Goal: Navigation & Orientation: Find specific page/section

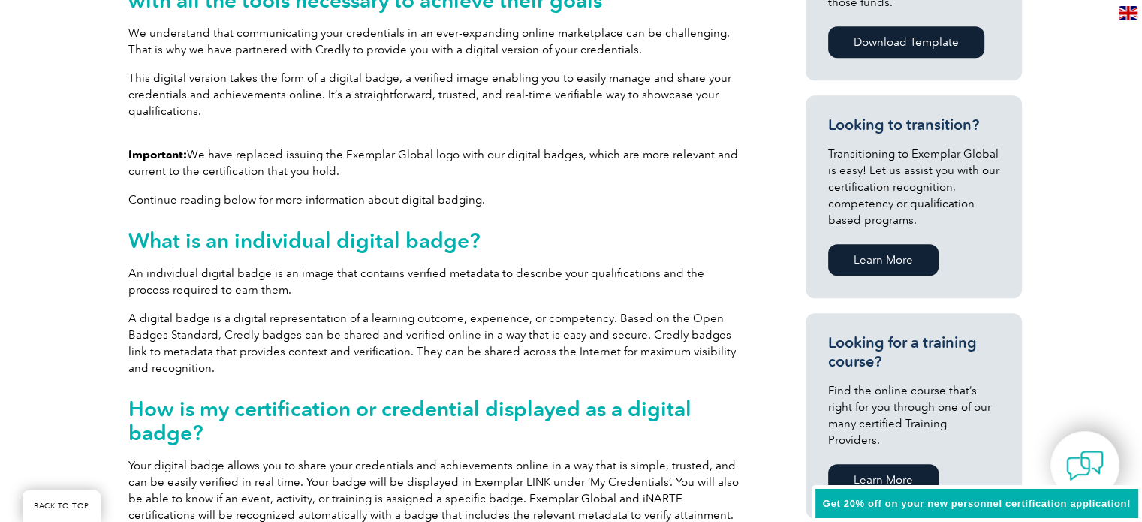
scroll to position [826, 0]
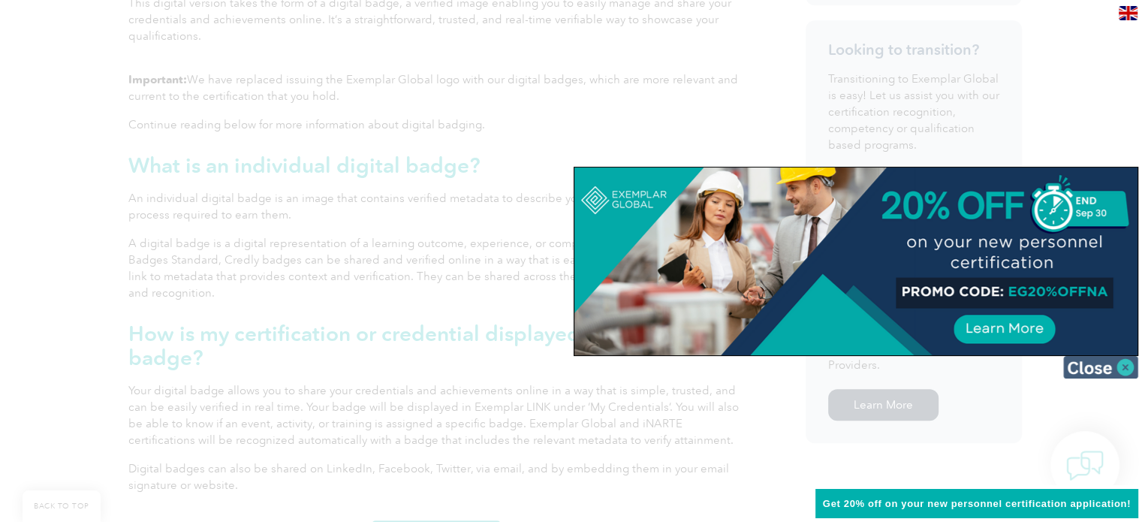
click at [1119, 367] on img at bounding box center [1100, 367] width 75 height 23
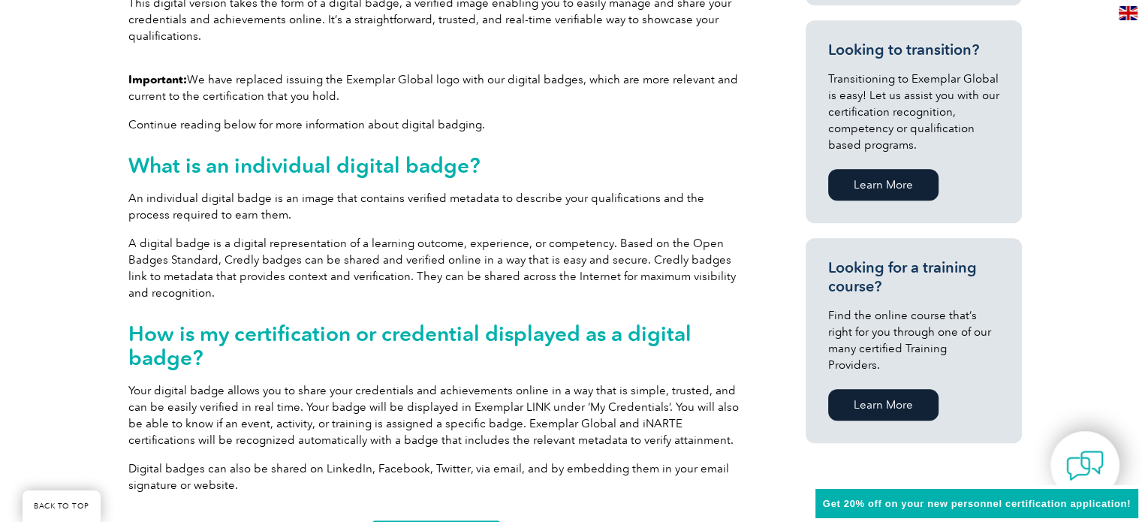
scroll to position [275, 0]
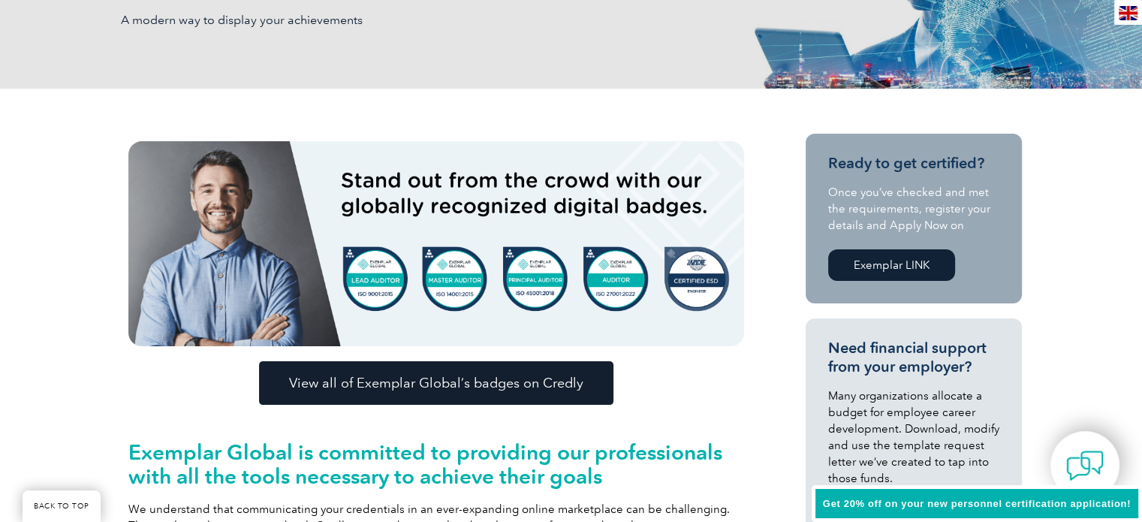
click at [459, 390] on span "View all of Exemplar Global’s badges on Credly" at bounding box center [436, 383] width 294 height 14
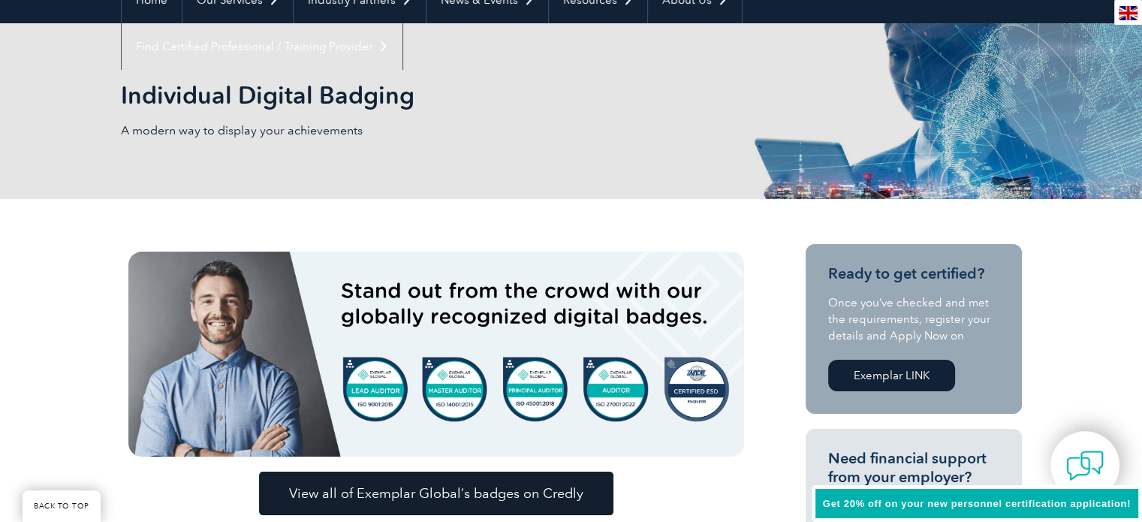
scroll to position [0, 0]
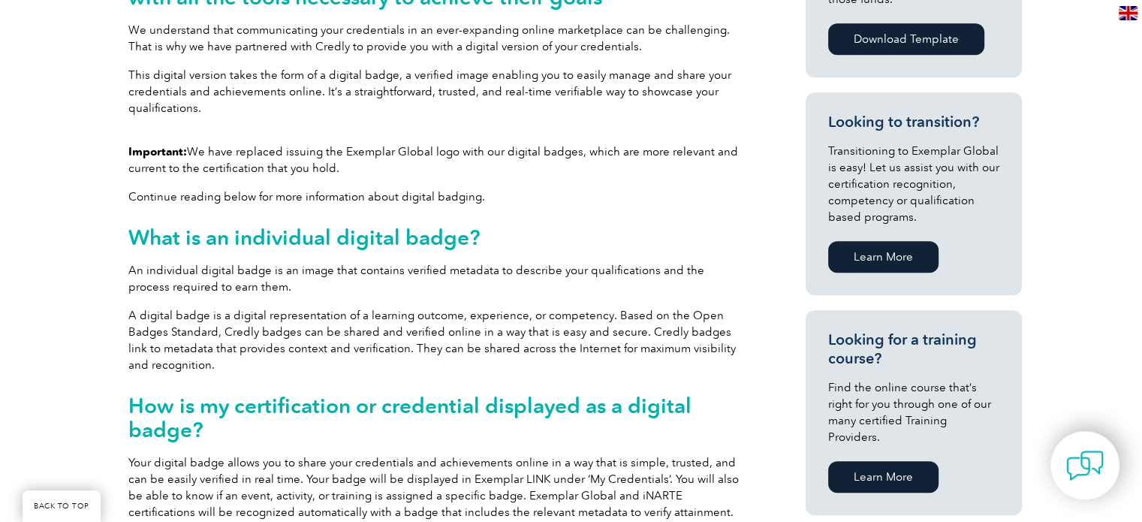
scroll to position [194, 0]
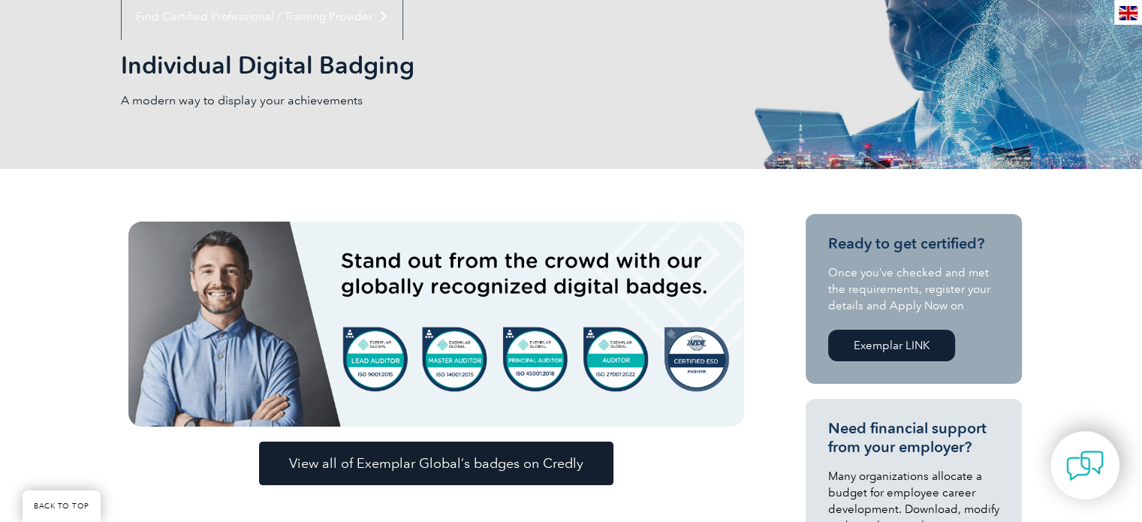
click at [870, 349] on link "Exemplar LINK" at bounding box center [891, 346] width 127 height 32
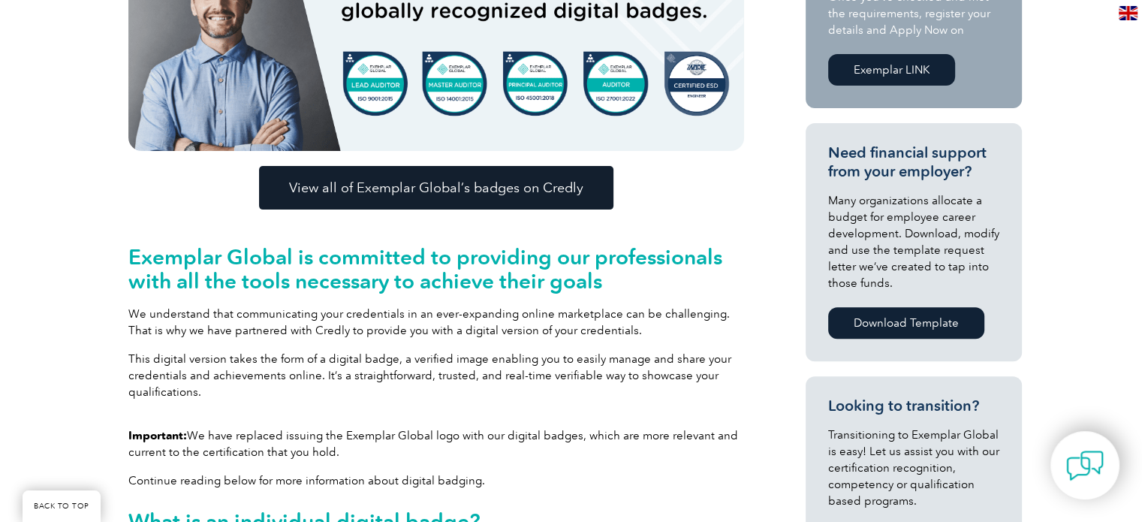
click at [441, 191] on span "View all of Exemplar Global’s badges on Credly" at bounding box center [436, 188] width 294 height 14
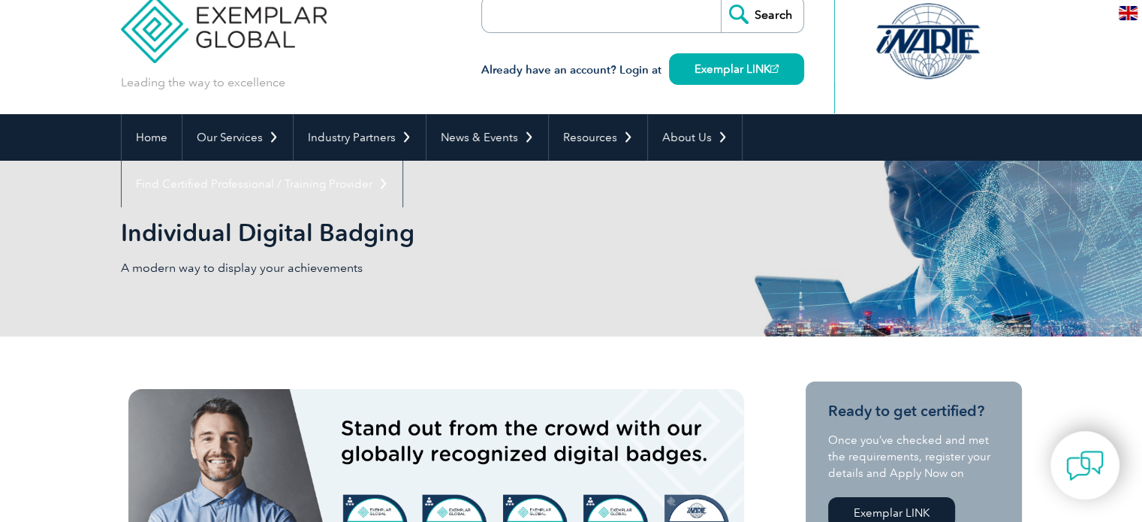
scroll to position [0, 0]
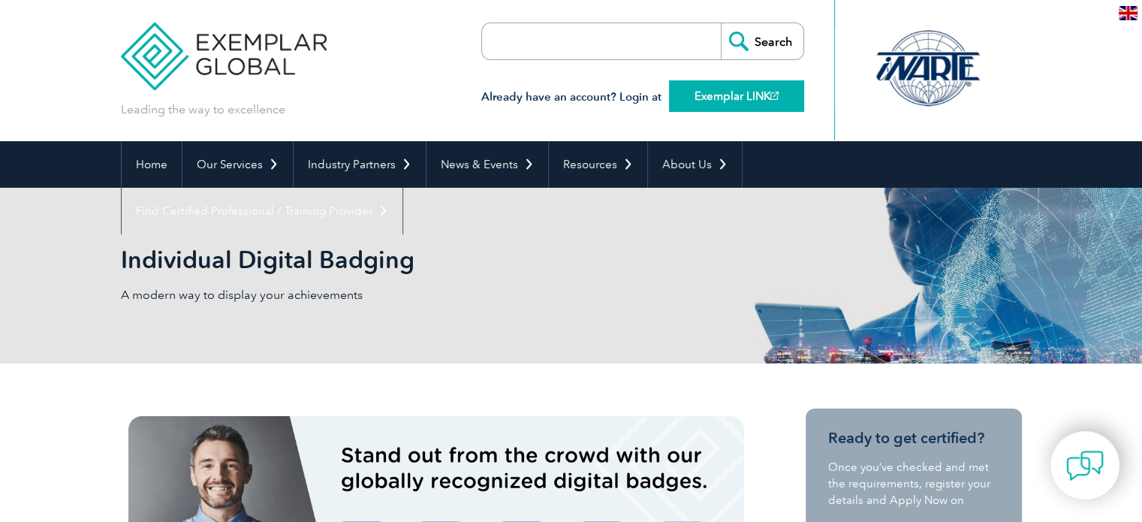
click at [724, 101] on link "Exemplar LINK" at bounding box center [736, 96] width 135 height 32
